Goal: Task Accomplishment & Management: Manage account settings

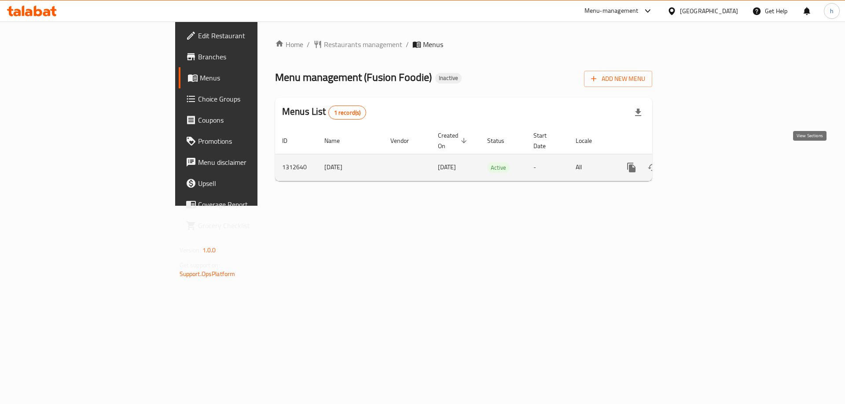
click at [705, 157] on link "enhanced table" at bounding box center [694, 167] width 21 height 21
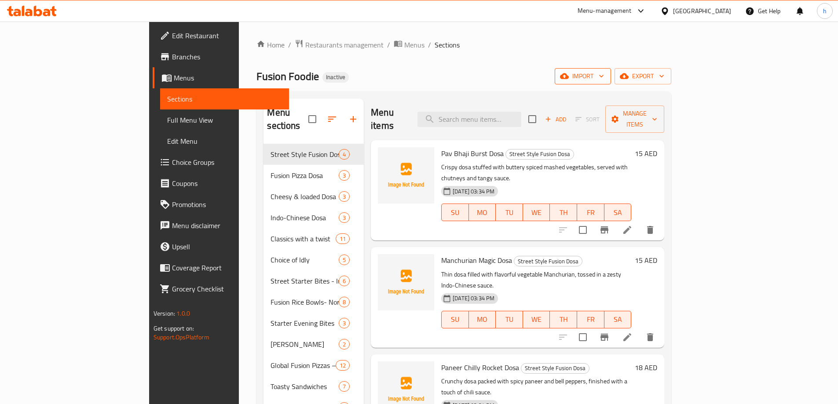
click at [569, 74] on icon "button" at bounding box center [564, 76] width 9 height 9
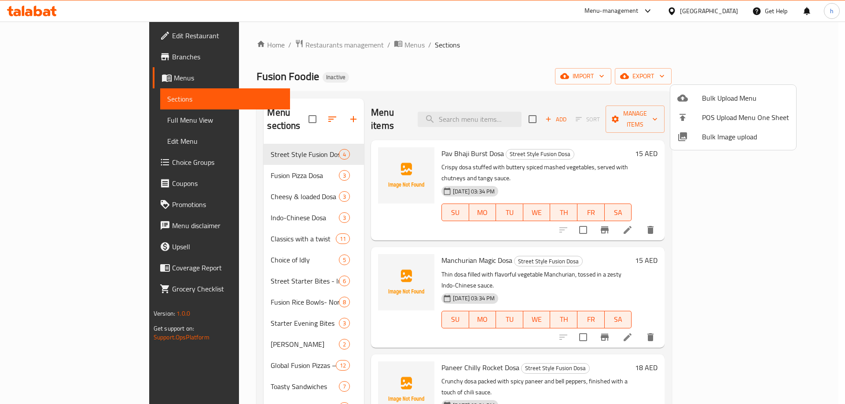
click at [680, 99] on icon at bounding box center [682, 98] width 11 height 7
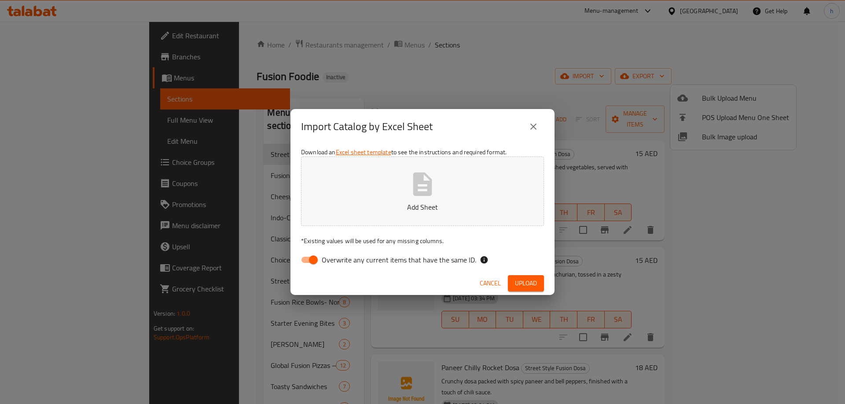
click at [300, 257] on input "Overwrite any current items that have the same ID." at bounding box center [313, 260] width 50 height 17
checkbox input "false"
click at [362, 207] on p "Add Sheet" at bounding box center [423, 207] width 216 height 11
click at [524, 284] on span "Upload" at bounding box center [526, 283] width 22 height 11
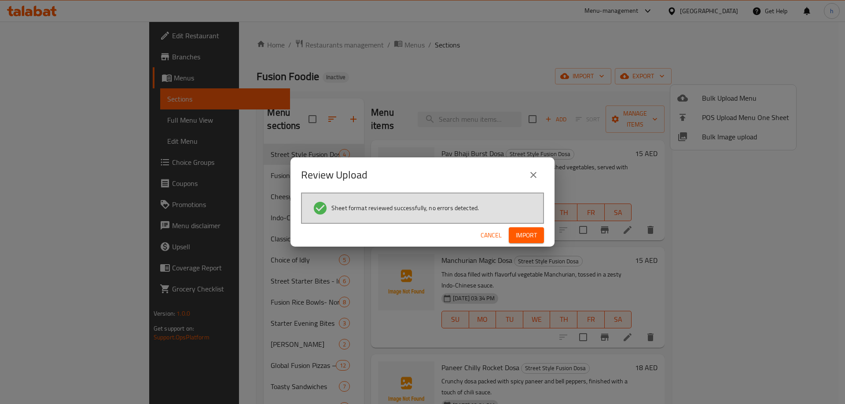
click at [529, 233] on span "Import" at bounding box center [526, 235] width 21 height 11
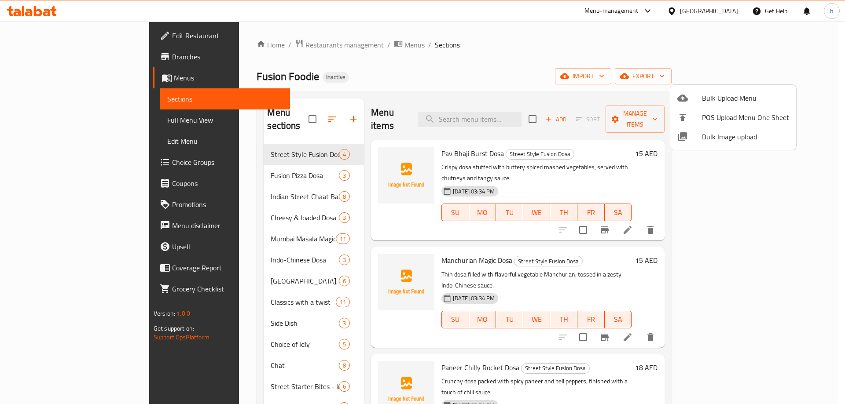
click at [370, 66] on div at bounding box center [422, 202] width 845 height 404
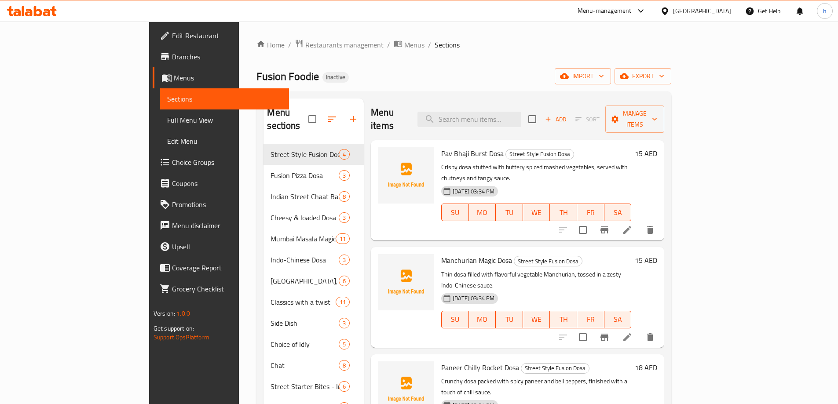
click at [167, 123] on span "Full Menu View" at bounding box center [224, 120] width 115 height 11
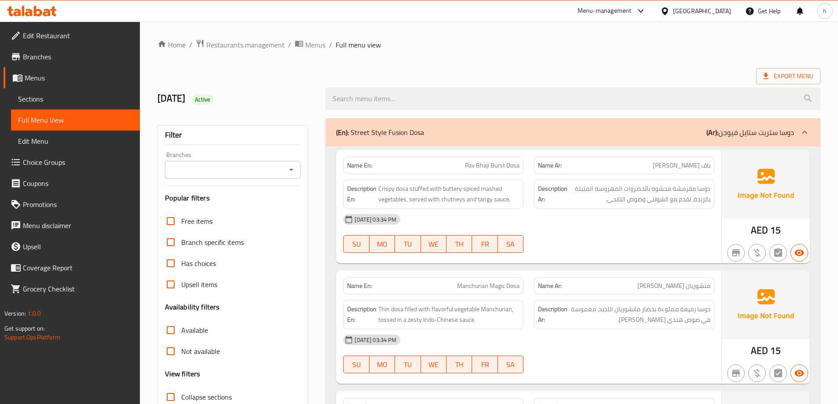
scroll to position [132, 0]
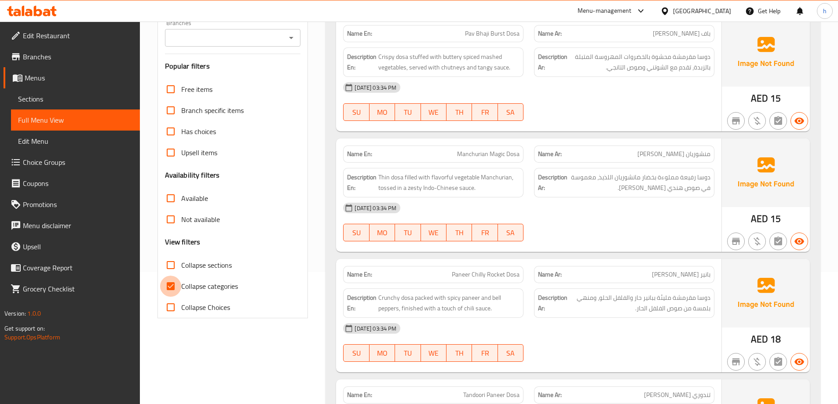
click at [174, 284] on input "Collapse categories" at bounding box center [170, 286] width 21 height 21
checkbox input "false"
click at [171, 268] on input "Collapse sections" at bounding box center [170, 265] width 21 height 21
checkbox input "true"
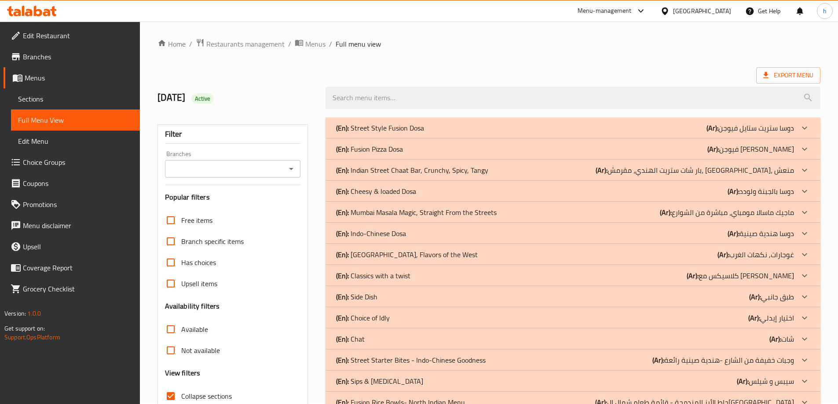
scroll to position [0, 0]
click at [458, 44] on ol "Home / Restaurants management / Menus / Full menu view" at bounding box center [489, 44] width 663 height 11
drag, startPoint x: 802, startPoint y: 169, endPoint x: 780, endPoint y: 166, distance: 21.8
click at [803, 169] on icon at bounding box center [805, 171] width 11 height 11
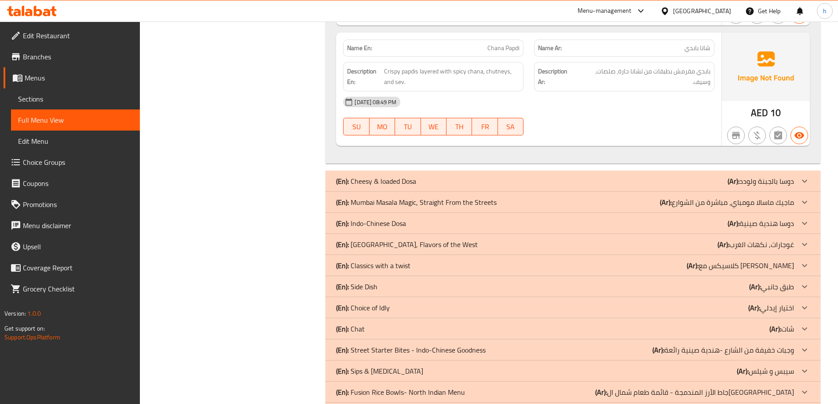
click at [803, 202] on icon at bounding box center [804, 202] width 5 height 3
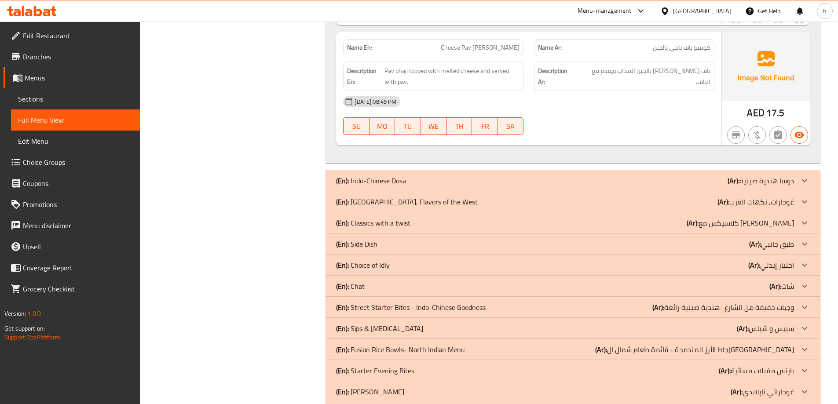
click at [752, 202] on p "(Ar): غوجارات, نكهات الغرب" at bounding box center [756, 202] width 77 height 11
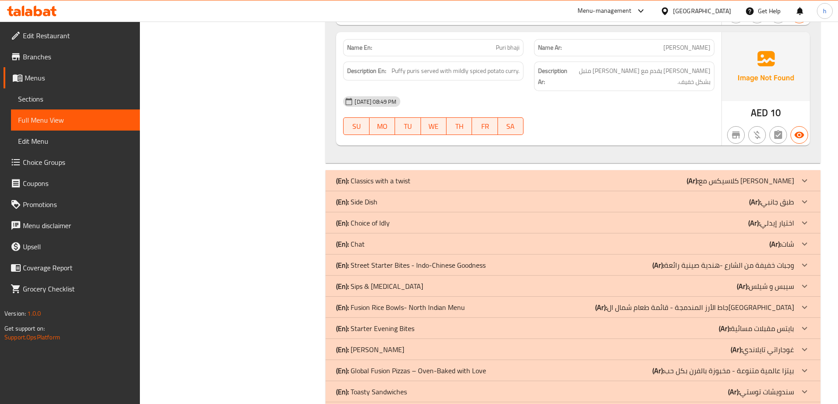
click at [468, 203] on div "(En): Side Dish (Ar): طبق جانبي" at bounding box center [565, 202] width 458 height 11
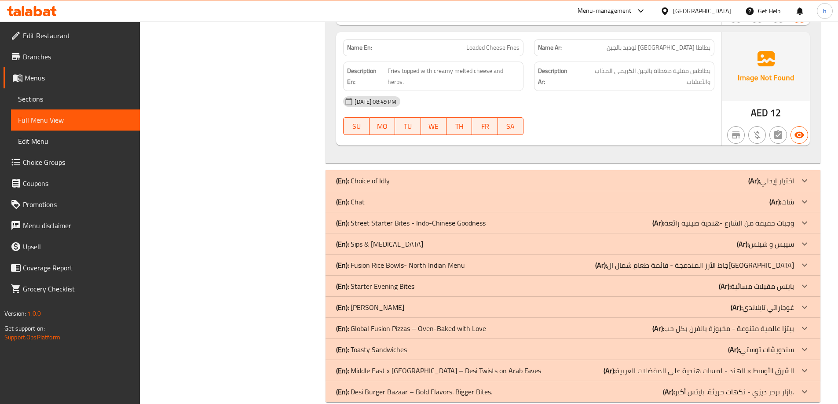
click at [434, 202] on div "(En): Chat (Ar): شات" at bounding box center [565, 202] width 458 height 11
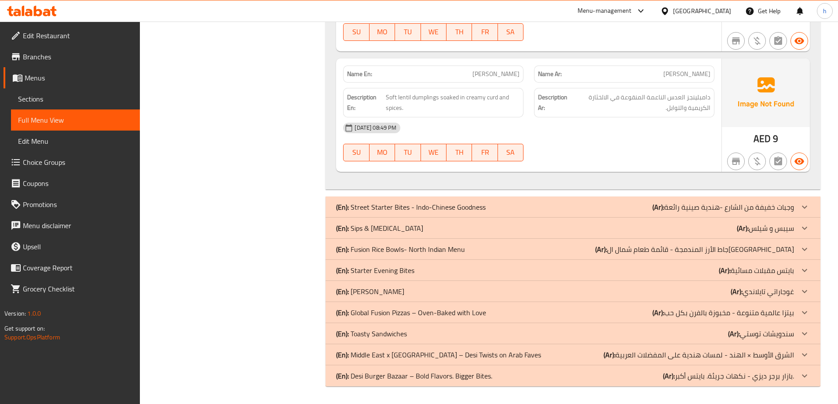
click at [800, 229] on icon at bounding box center [805, 228] width 11 height 11
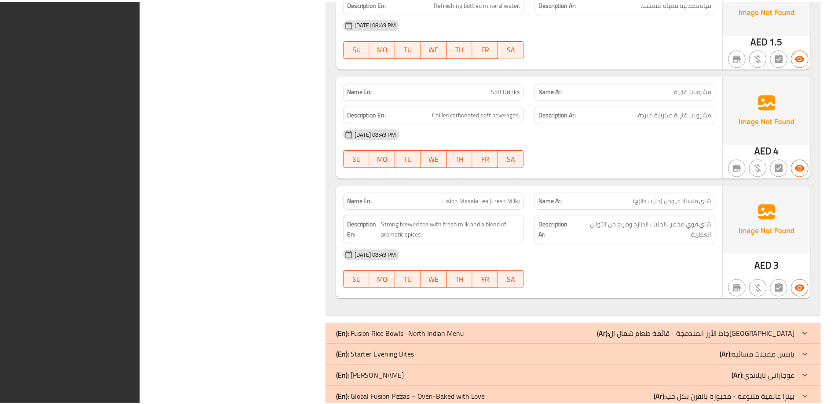
scroll to position [5426, 0]
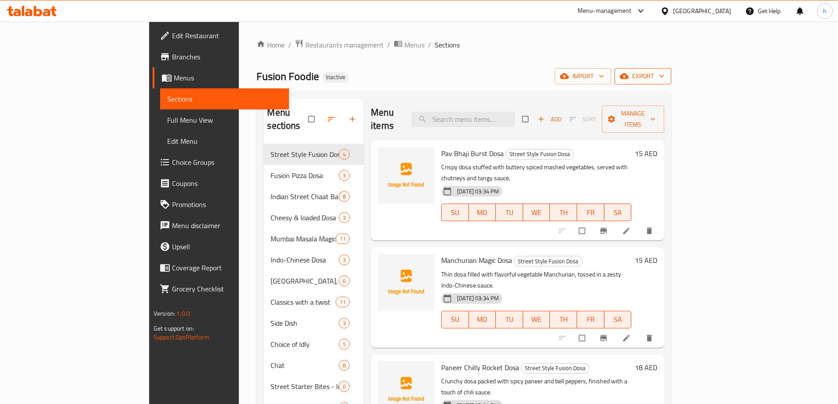
click at [665, 73] on span "export" at bounding box center [643, 76] width 43 height 11
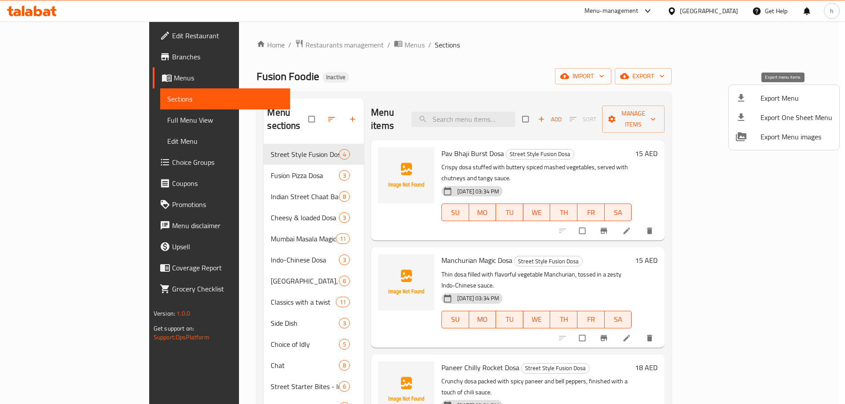
click at [761, 100] on span "Export Menu" at bounding box center [796, 98] width 72 height 11
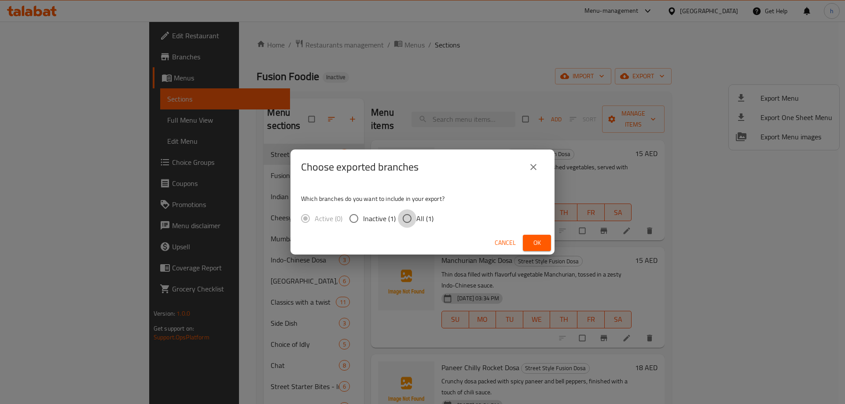
click at [409, 218] on input "All (1)" at bounding box center [407, 218] width 18 height 18
radio input "true"
click at [535, 247] on span "Ok" at bounding box center [537, 243] width 14 height 11
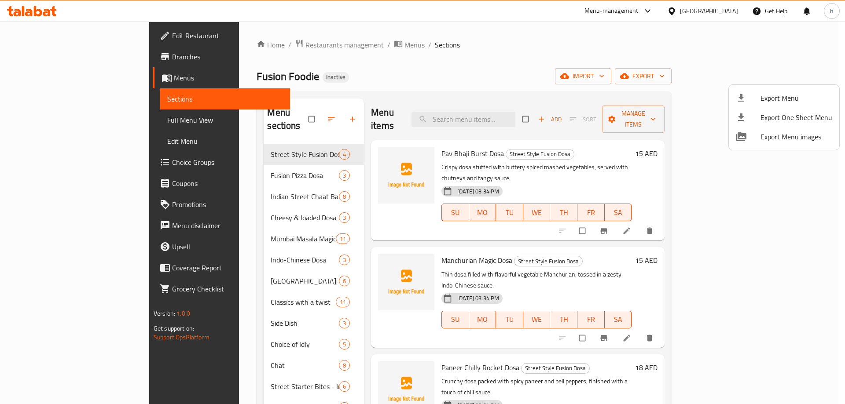
click at [34, 11] on div at bounding box center [422, 202] width 845 height 404
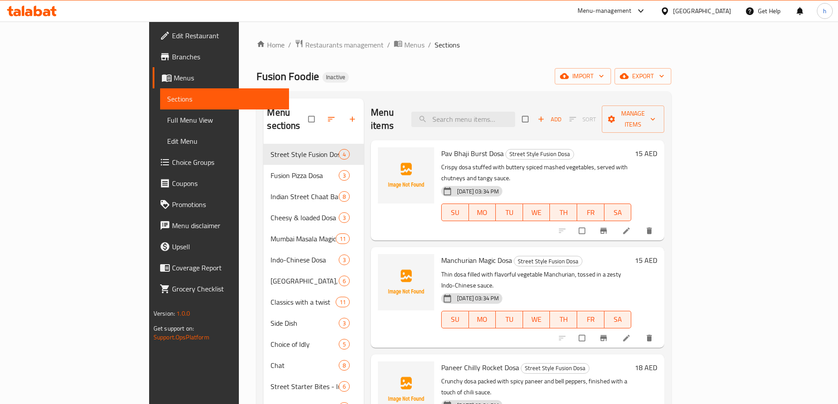
click at [34, 11] on icon at bounding box center [38, 11] width 8 height 11
